Goal: Complete application form: Complete application form

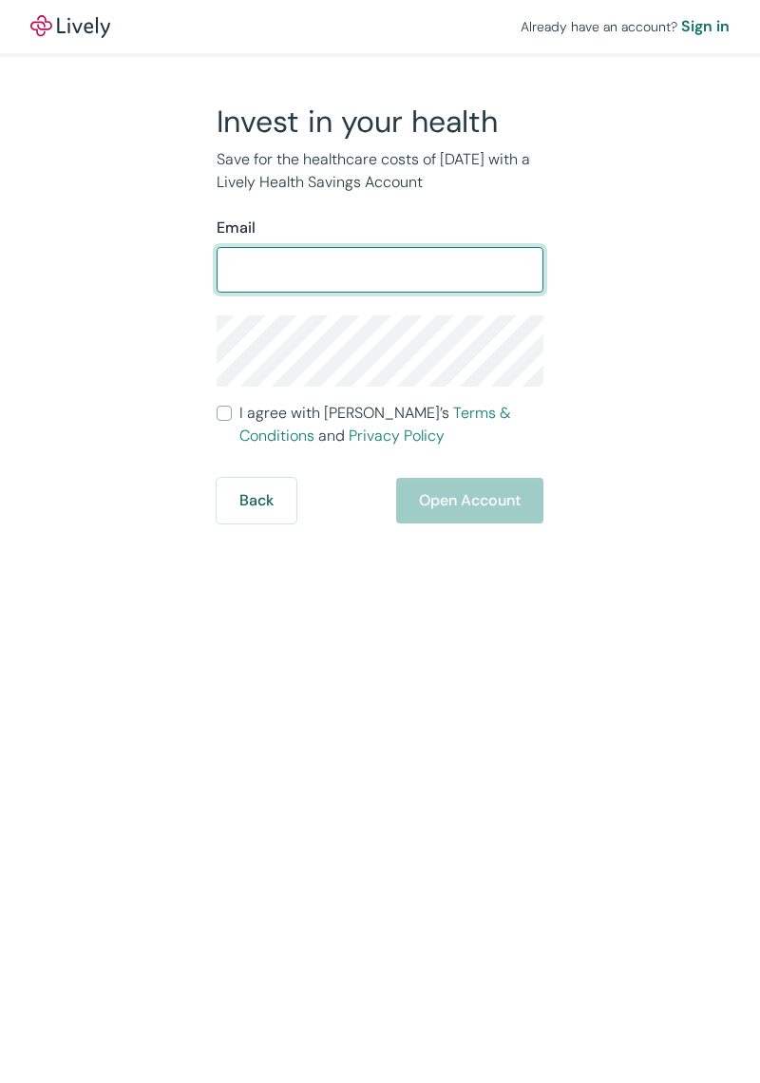
type input "brewerjeffrey699@gmail.com"
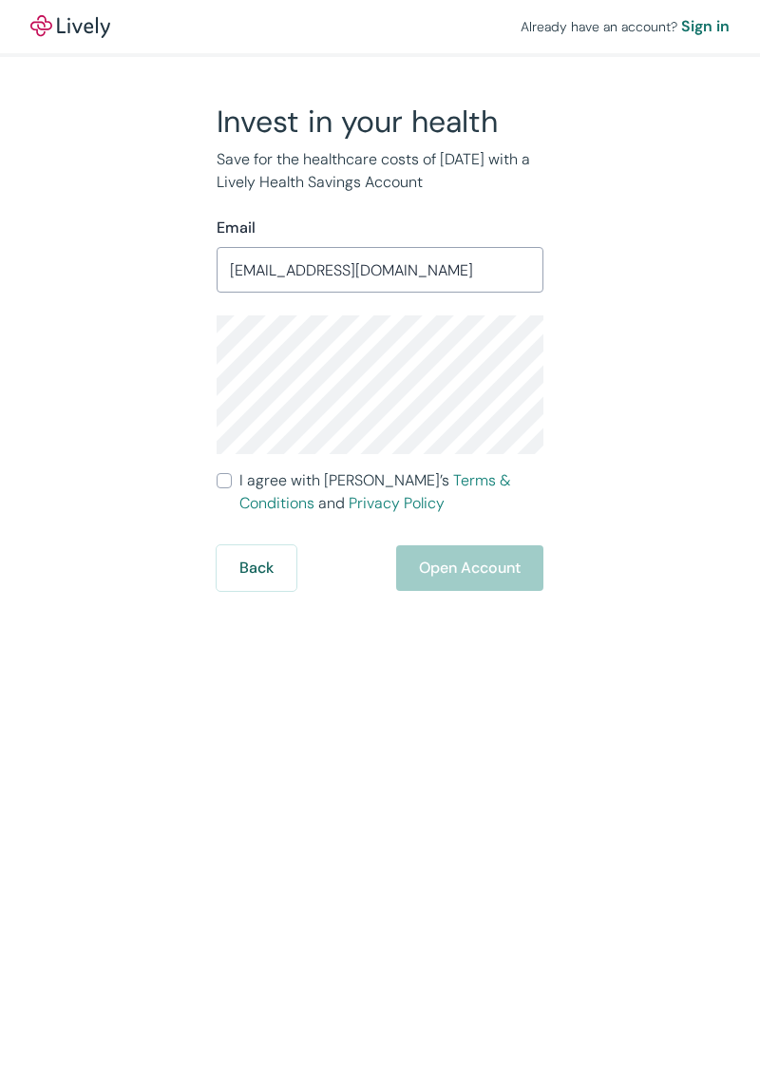
click at [349, 494] on link "Privacy Policy" at bounding box center [397, 503] width 96 height 20
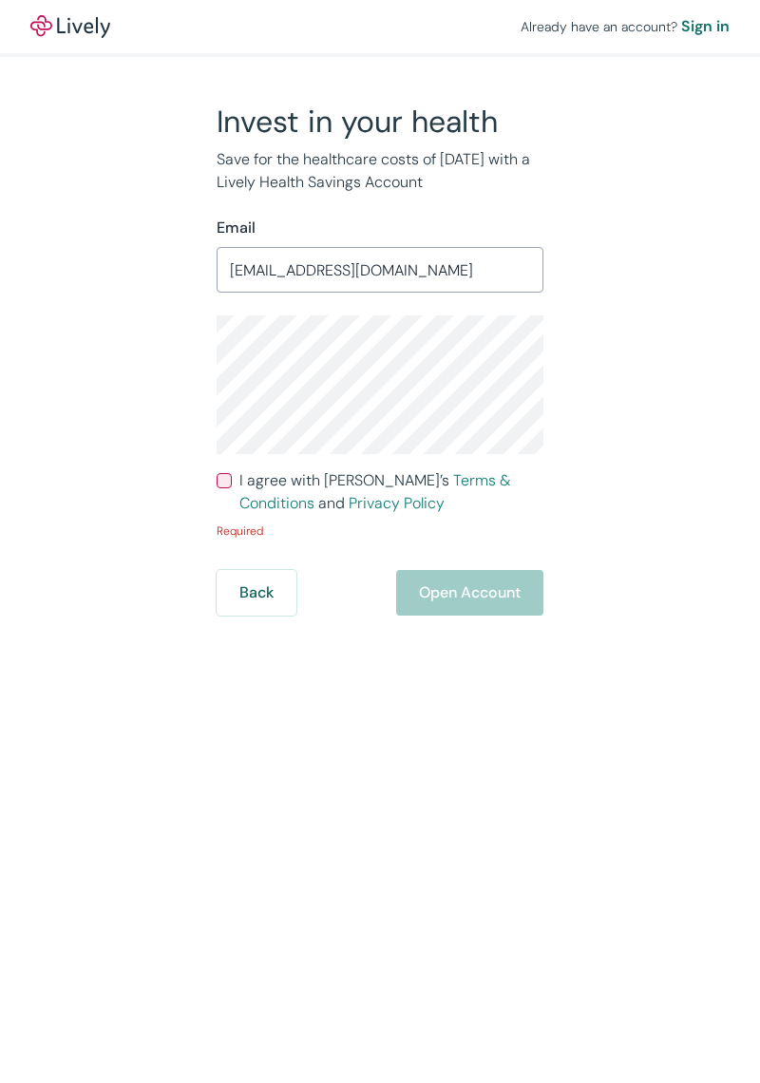
click at [679, 175] on div "Invest in your health Save for the healthcare costs of tomorrow with a Lively H…" at bounding box center [376, 359] width 669 height 513
click at [459, 604] on div "Back Open Account" at bounding box center [380, 593] width 327 height 46
click at [744, 530] on div "Already have an account? Sign in Invest in your health Save for the healthcare …" at bounding box center [380, 307] width 760 height 615
click at [751, 531] on div "Already have an account? Sign in Invest in your health Save for the healthcare …" at bounding box center [380, 307] width 760 height 615
click at [504, 586] on div "Back Open Account" at bounding box center [380, 593] width 327 height 46
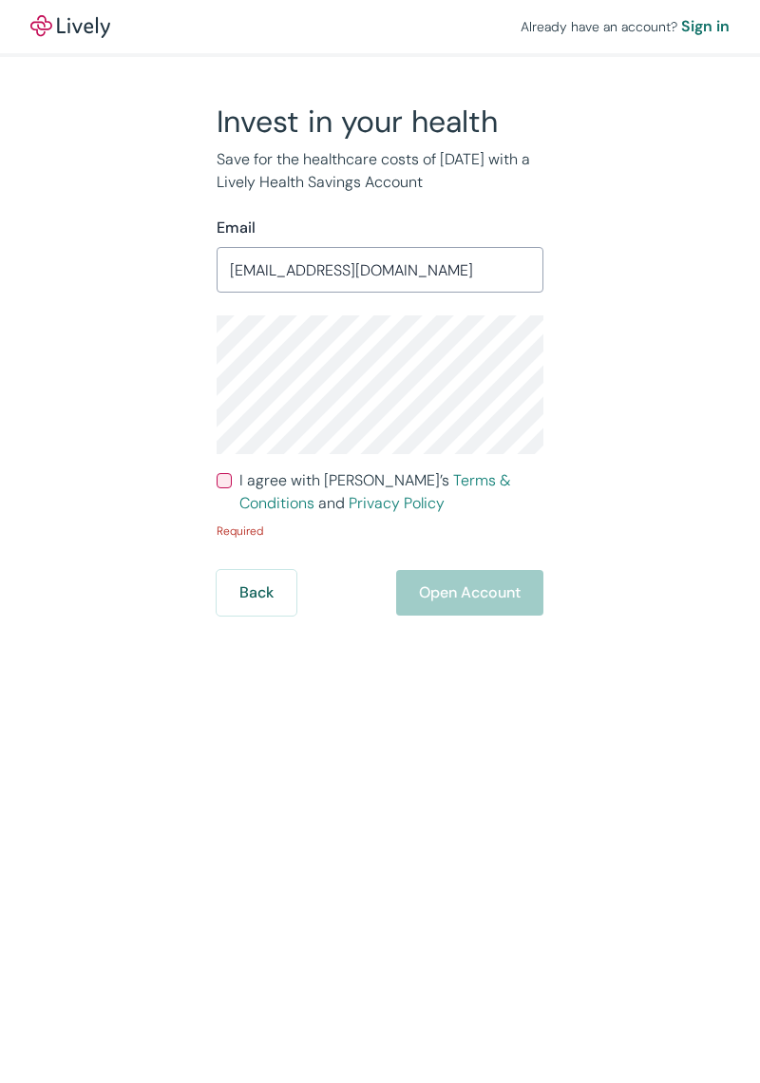
click at [729, 541] on div "Already have an account? Sign in Invest in your health Save for the healthcare …" at bounding box center [380, 307] width 760 height 615
click at [727, 510] on div "Already have an account? Sign in Invest in your health Save for the healthcare …" at bounding box center [380, 307] width 760 height 615
click at [735, 533] on div "Already have an account? Sign in Invest in your health Save for the healthcare …" at bounding box center [380, 307] width 760 height 615
click at [670, 639] on div "Already have an account? Sign in Invest in your health Save for the healthcare …" at bounding box center [380, 541] width 760 height 1083
click at [263, 614] on button "Back" at bounding box center [257, 593] width 80 height 46
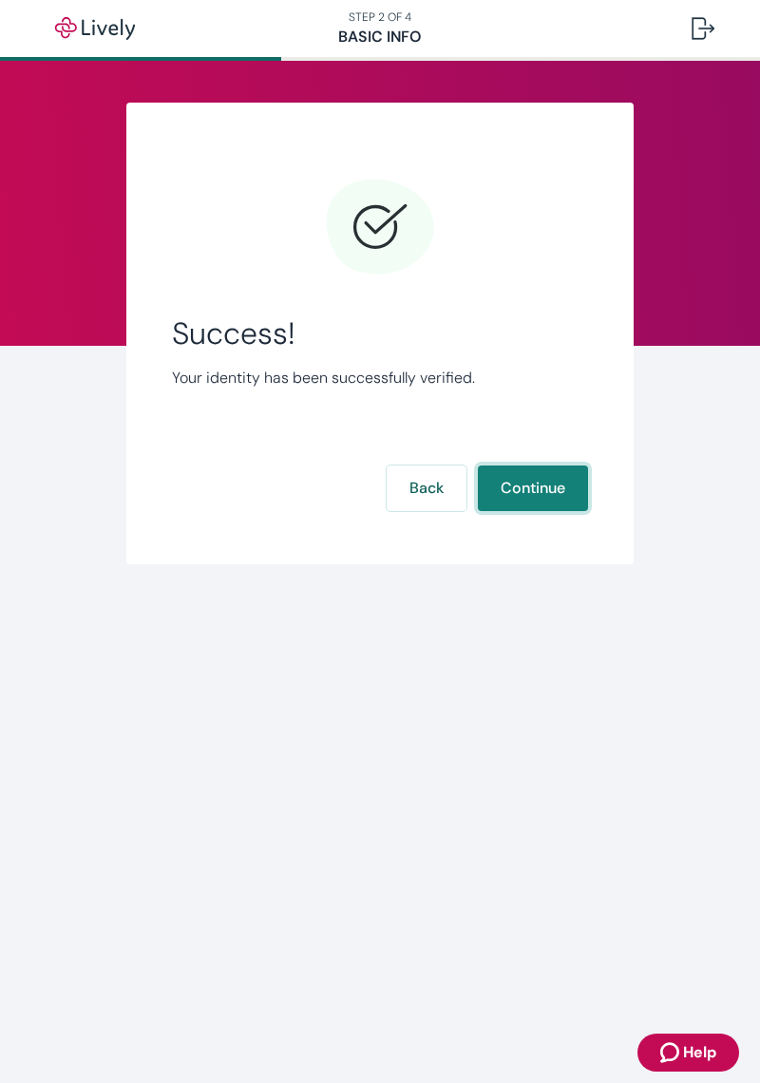
click at [558, 491] on button "Continue" at bounding box center [533, 488] width 110 height 46
click at [562, 495] on button "Continue" at bounding box center [533, 488] width 110 height 46
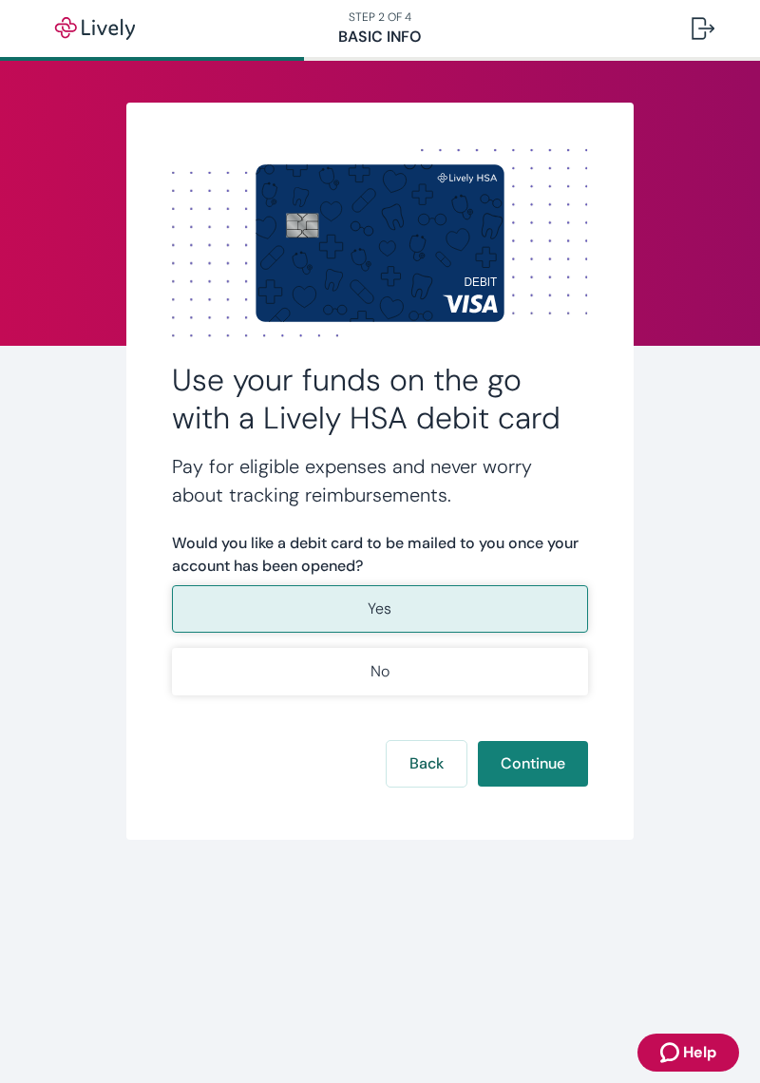
click at [538, 609] on button "Yes" at bounding box center [379, 608] width 415 height 47
click at [565, 766] on button "Continue" at bounding box center [533, 764] width 110 height 46
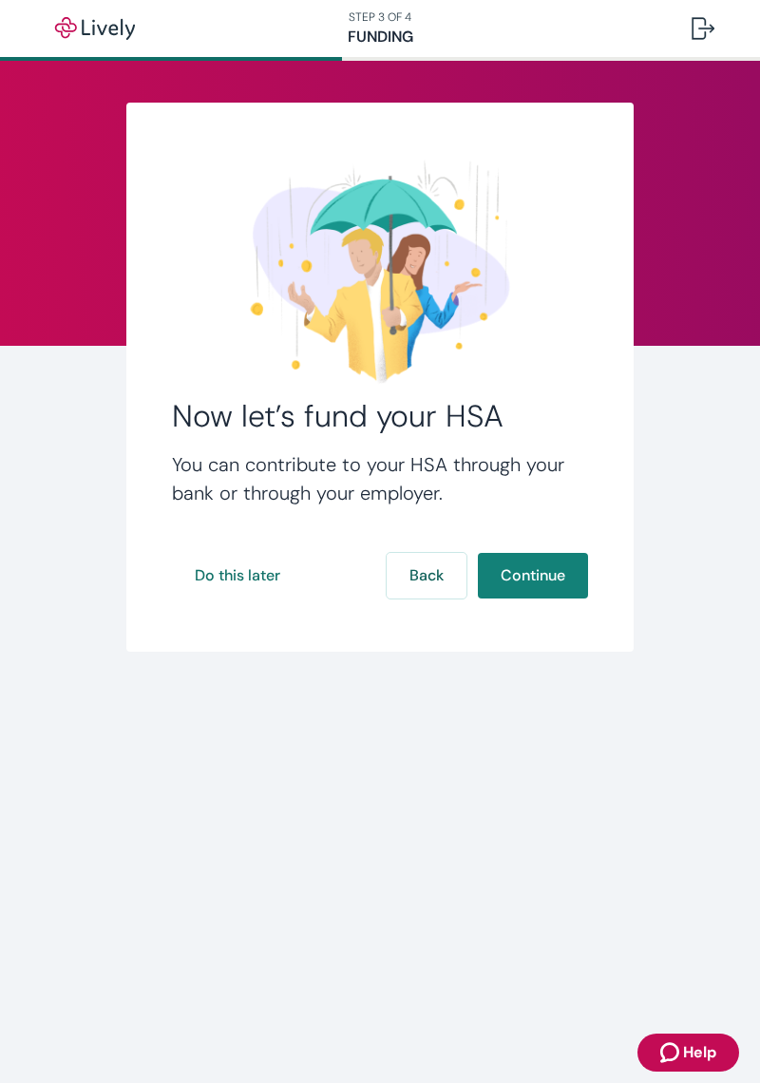
click at [562, 558] on button "Continue" at bounding box center [533, 576] width 110 height 46
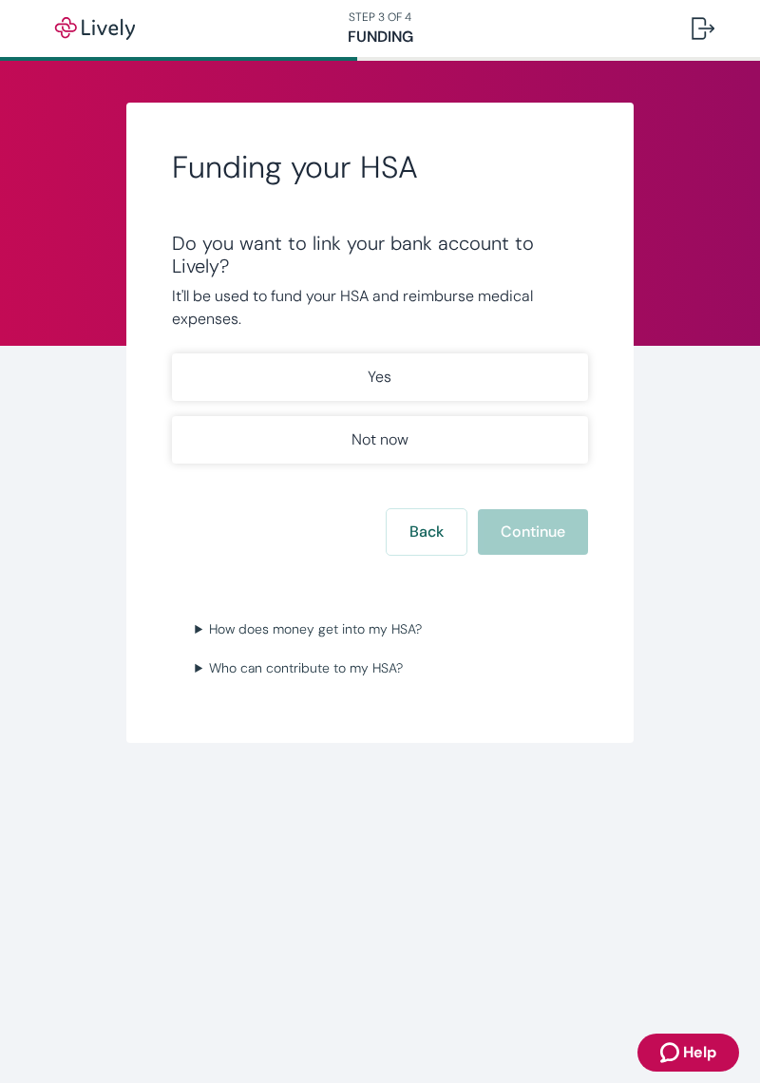
click at [671, 410] on div "Funding your HSA Do you want to link your bank account to Lively? It'll be used…" at bounding box center [380, 423] width 760 height 640
click at [544, 397] on button "Yes" at bounding box center [379, 376] width 415 height 47
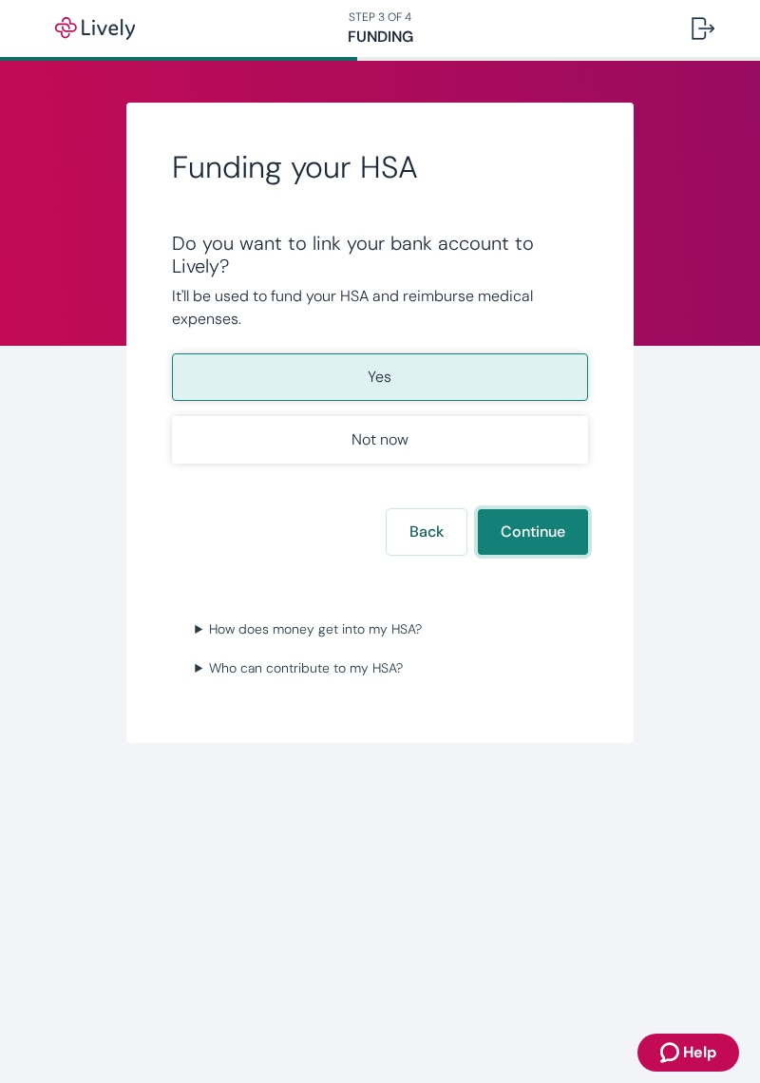
click at [565, 513] on button "Continue" at bounding box center [533, 532] width 110 height 46
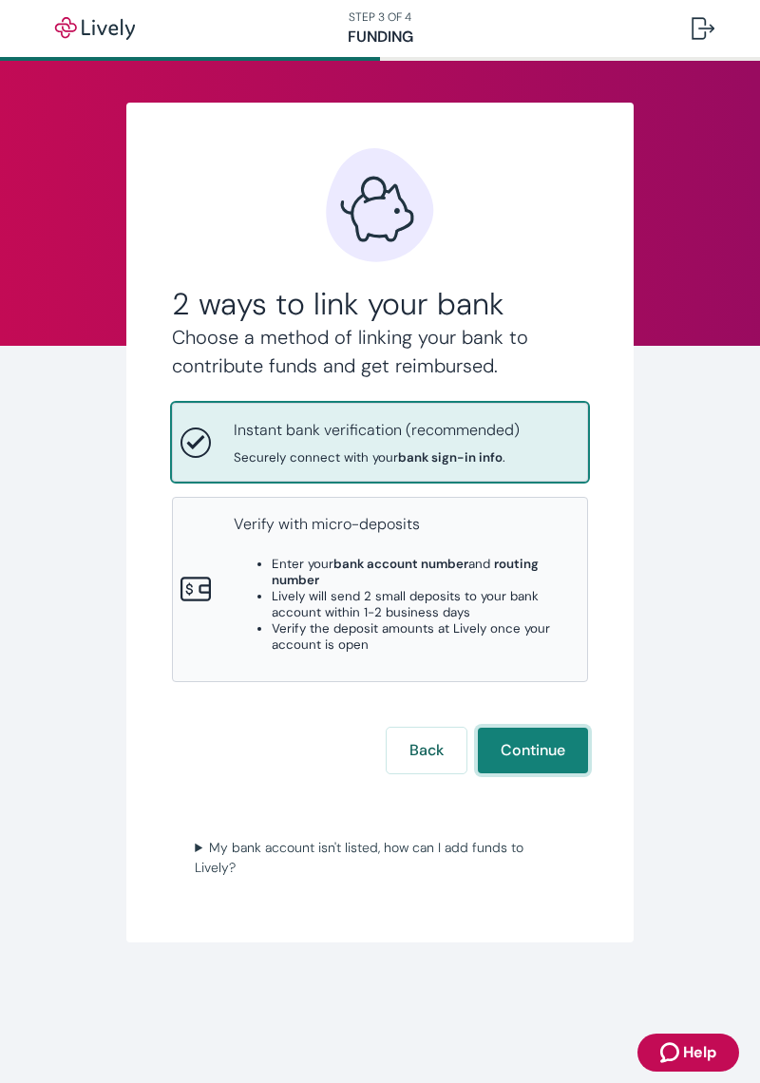
click at [569, 738] on button "Continue" at bounding box center [533, 751] width 110 height 46
click at [559, 742] on button "Continue" at bounding box center [533, 751] width 110 height 46
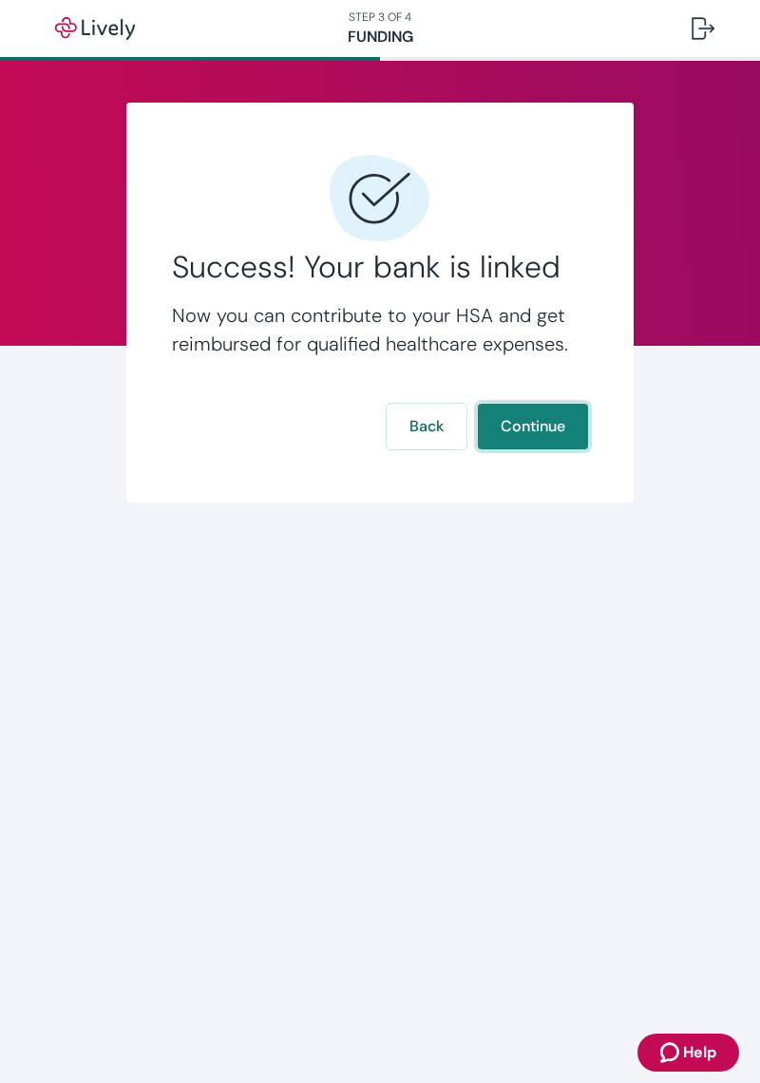
click at [561, 421] on button "Continue" at bounding box center [533, 427] width 110 height 46
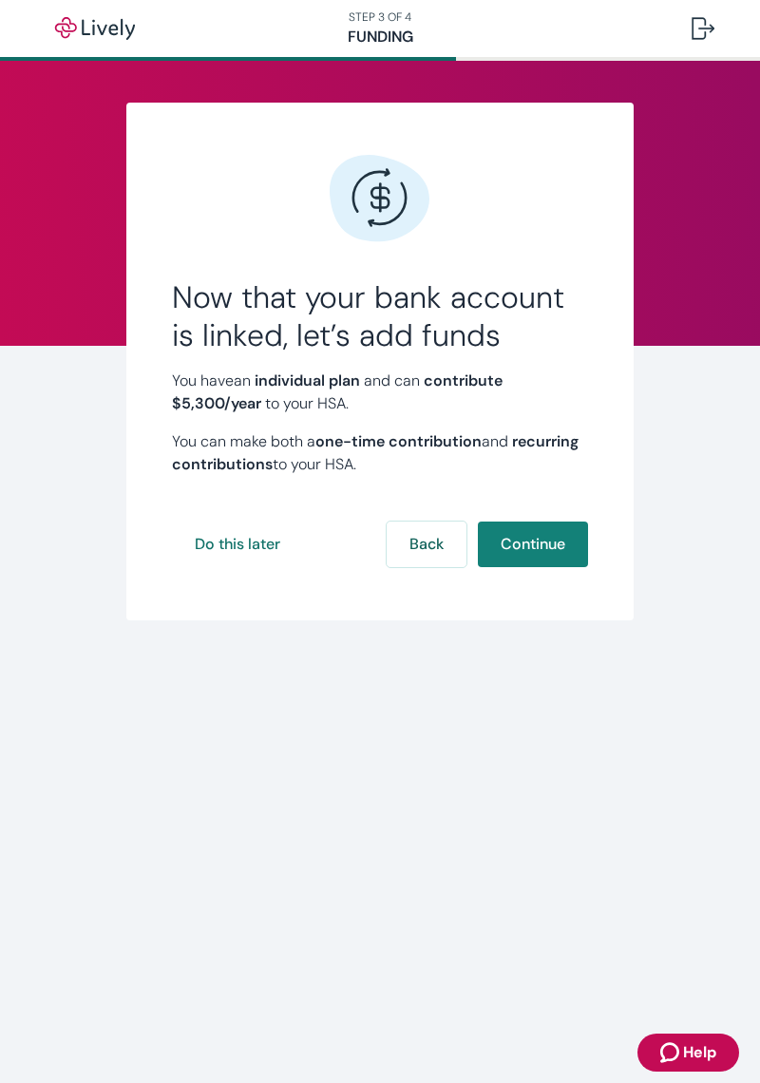
click at [579, 530] on button "Continue" at bounding box center [533, 544] width 110 height 46
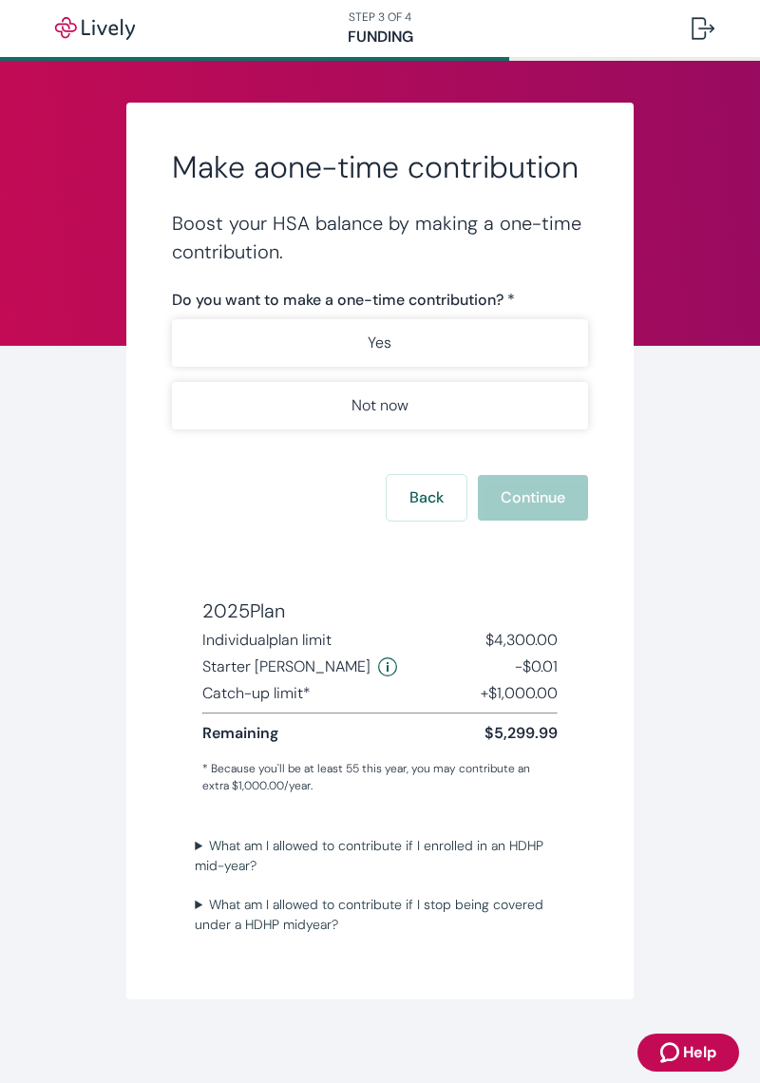
click at [561, 407] on button "Not now" at bounding box center [379, 405] width 415 height 47
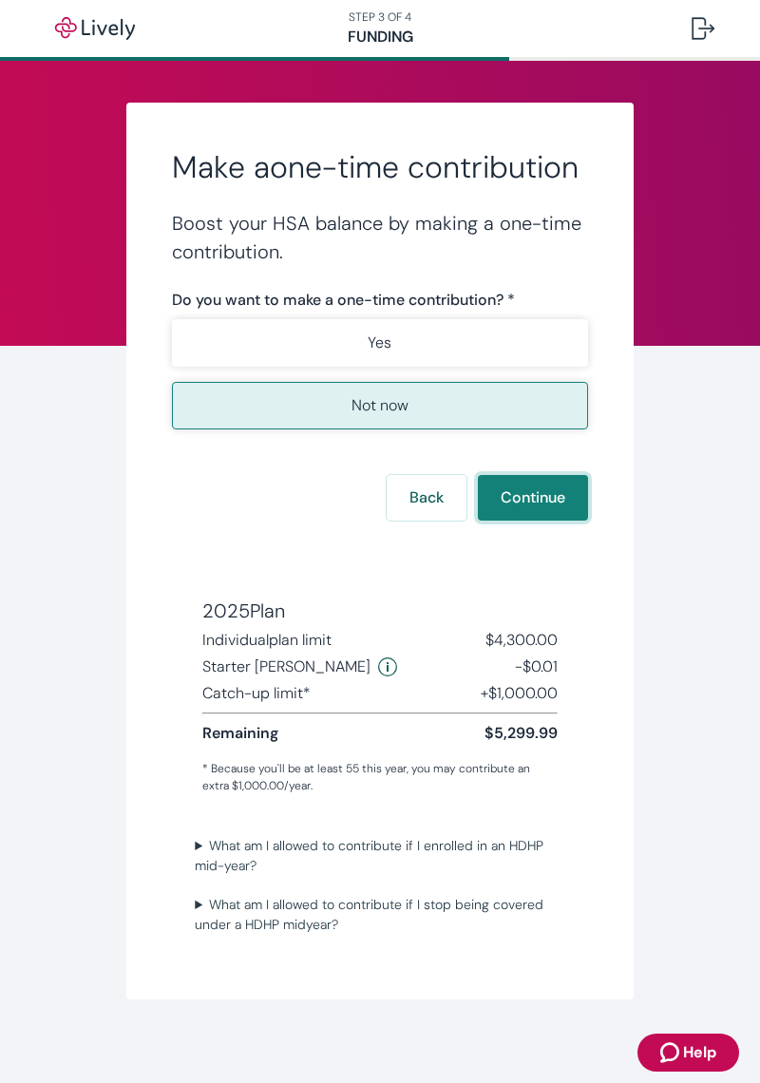
click at [571, 491] on button "Continue" at bounding box center [533, 498] width 110 height 46
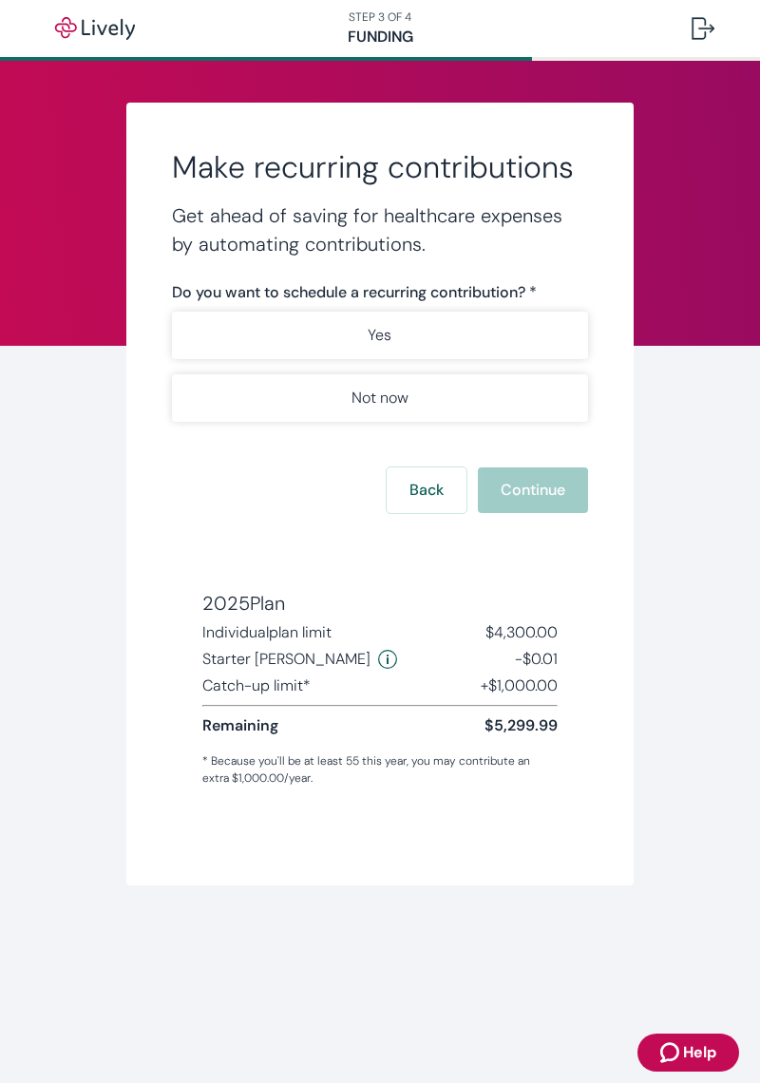
click at [573, 487] on div "Back Continue" at bounding box center [379, 490] width 415 height 46
click at [539, 408] on button "Not now" at bounding box center [379, 397] width 415 height 47
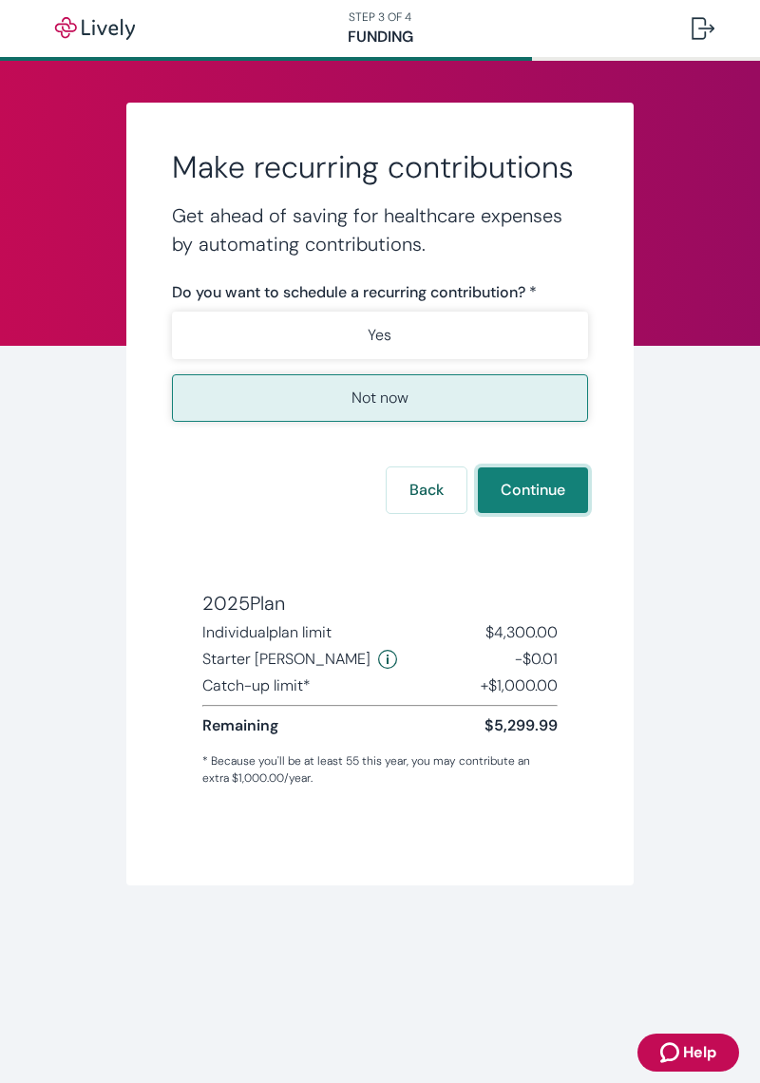
click at [572, 493] on button "Continue" at bounding box center [533, 490] width 110 height 46
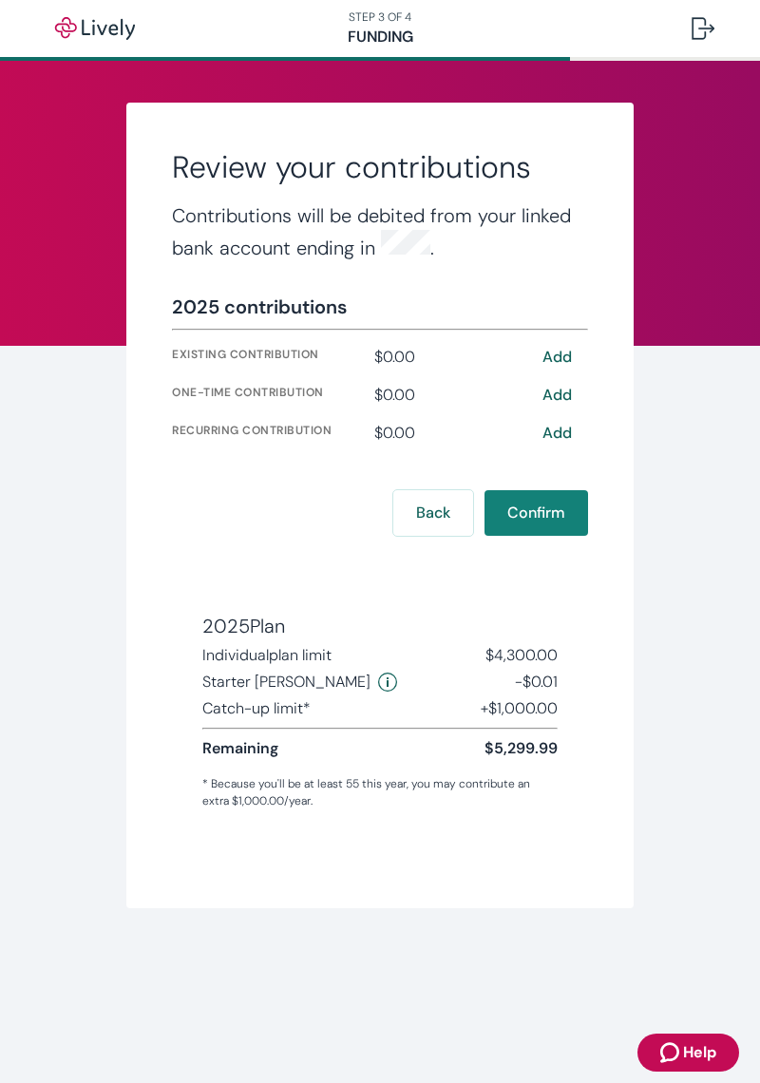
click at [577, 503] on button "Confirm" at bounding box center [536, 513] width 104 height 46
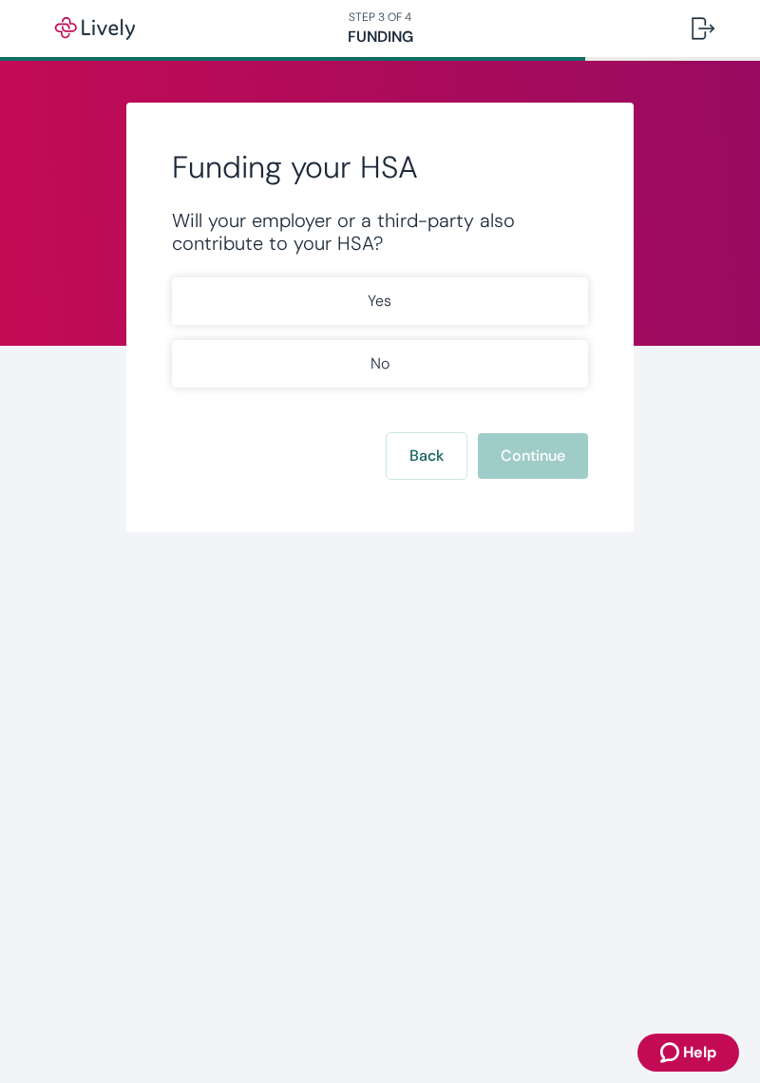
click at [569, 376] on button "No" at bounding box center [379, 363] width 415 height 47
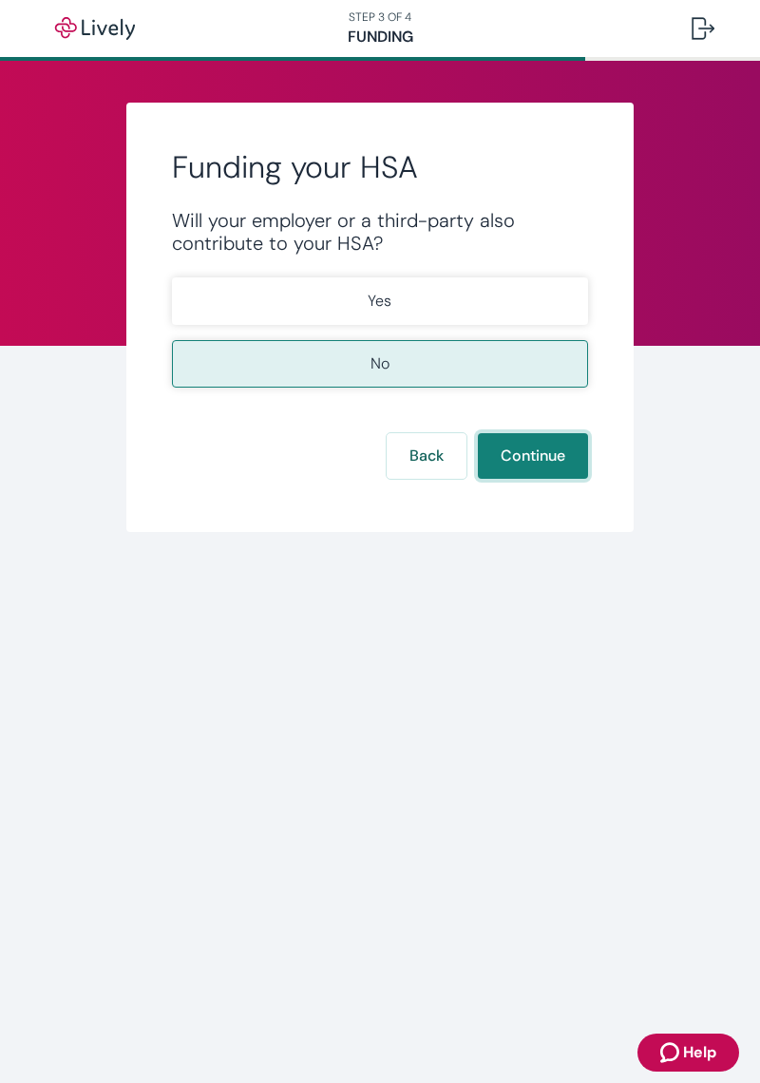
click at [574, 458] on button "Continue" at bounding box center [533, 456] width 110 height 46
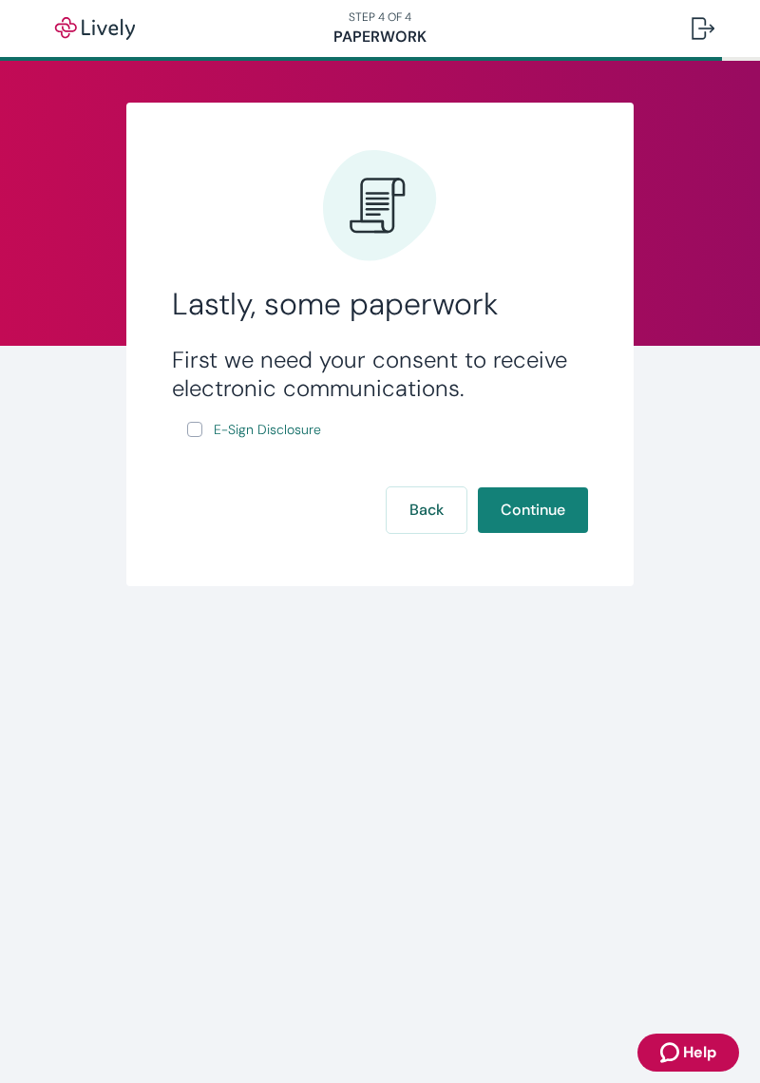
click at [197, 422] on input "E-Sign Disclosure" at bounding box center [194, 429] width 15 height 15
checkbox input "true"
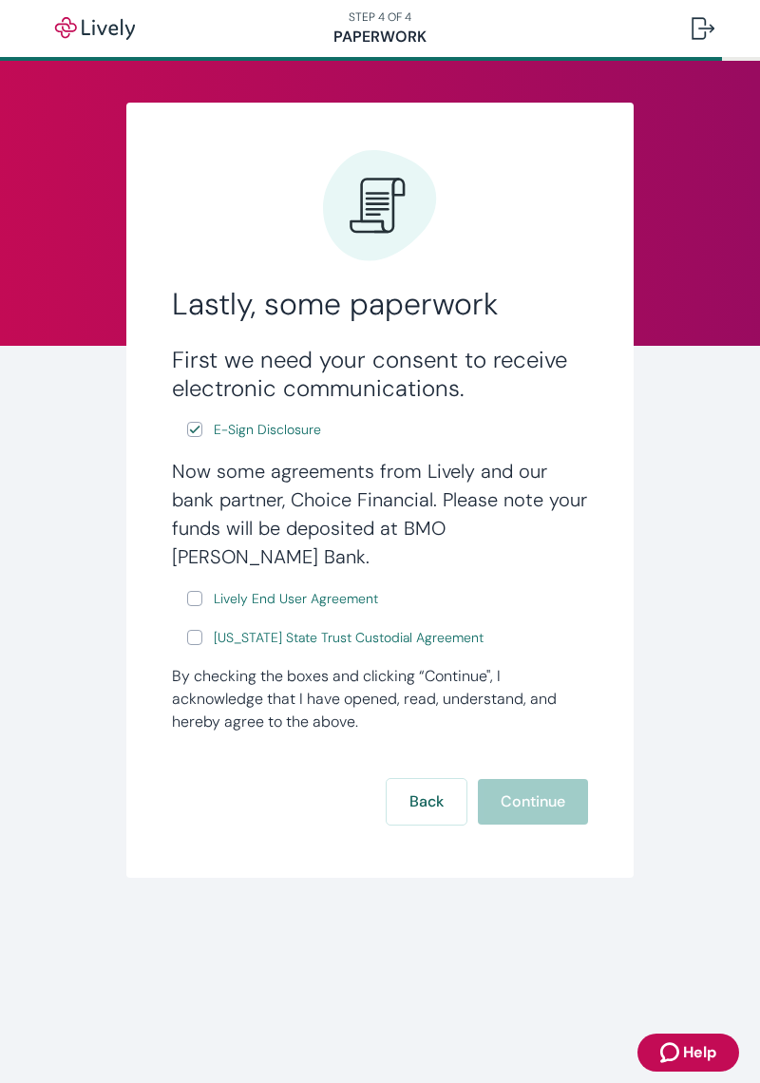
click at [213, 587] on link "Lively End User Agreement" at bounding box center [296, 599] width 172 height 24
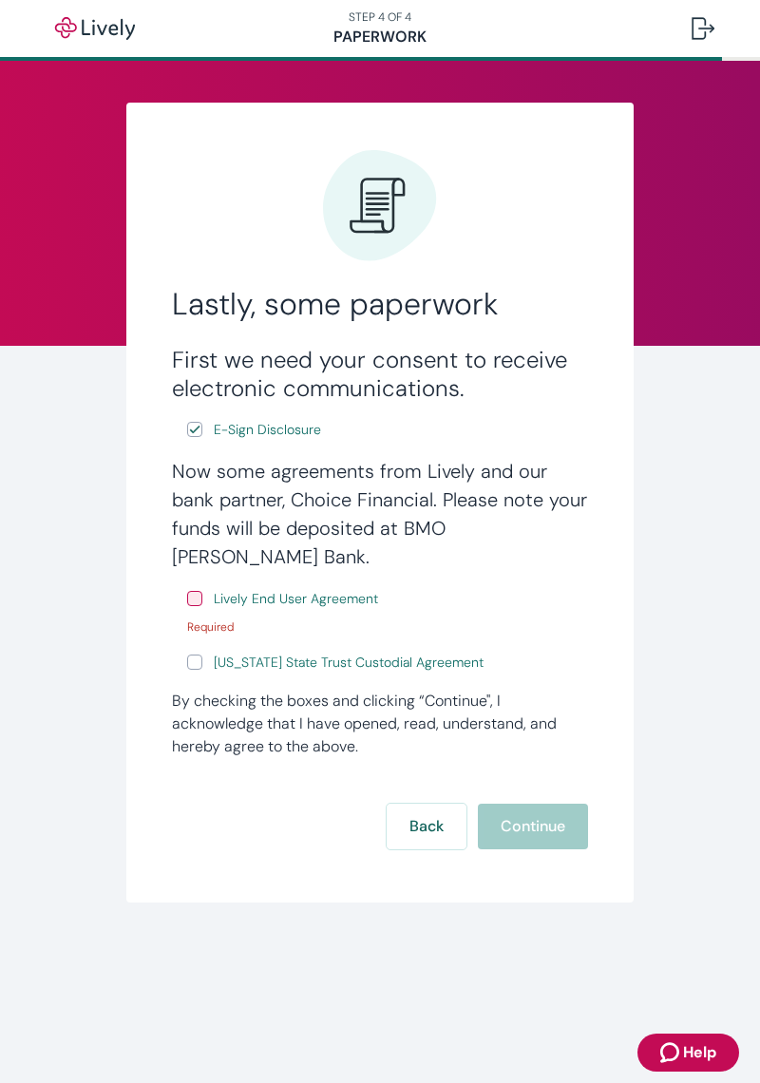
click at [199, 654] on input "[US_STATE] State Trust Custodial Agreement" at bounding box center [194, 661] width 15 height 15
checkbox input "true"
click at [197, 591] on input "Lively End User Agreement" at bounding box center [194, 598] width 15 height 15
checkbox input "true"
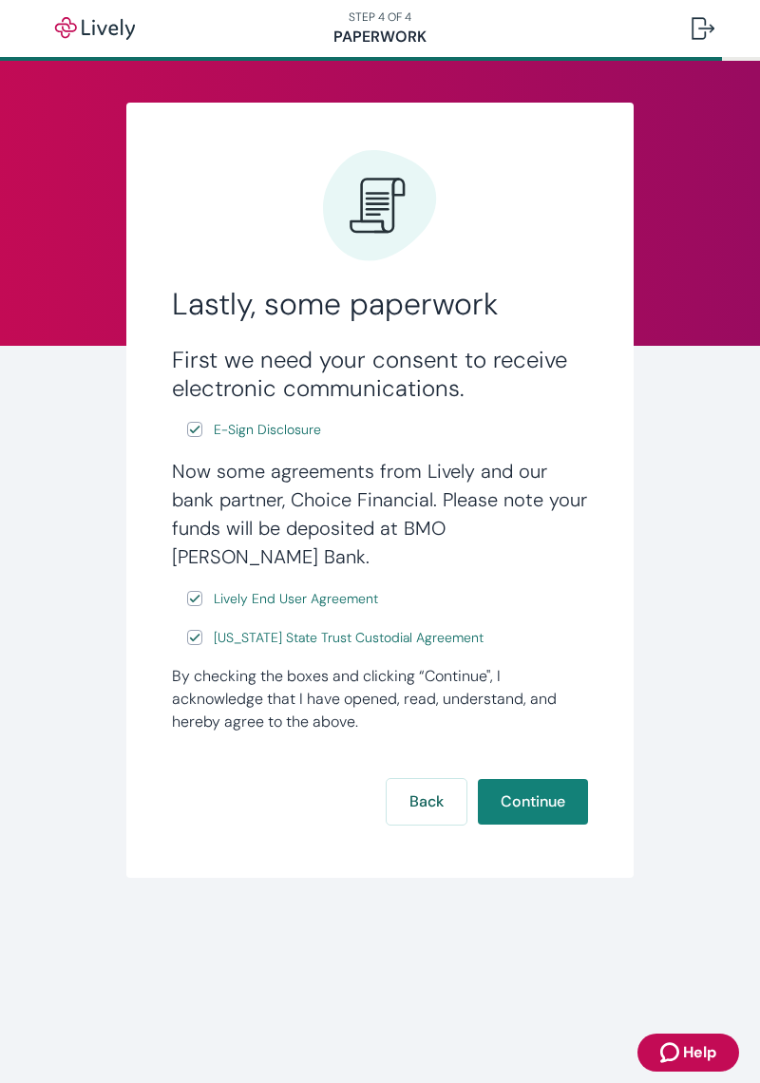
click at [560, 779] on button "Continue" at bounding box center [533, 802] width 110 height 46
click at [569, 779] on button "Continue" at bounding box center [533, 802] width 110 height 46
